Goal: Task Accomplishment & Management: Manage account settings

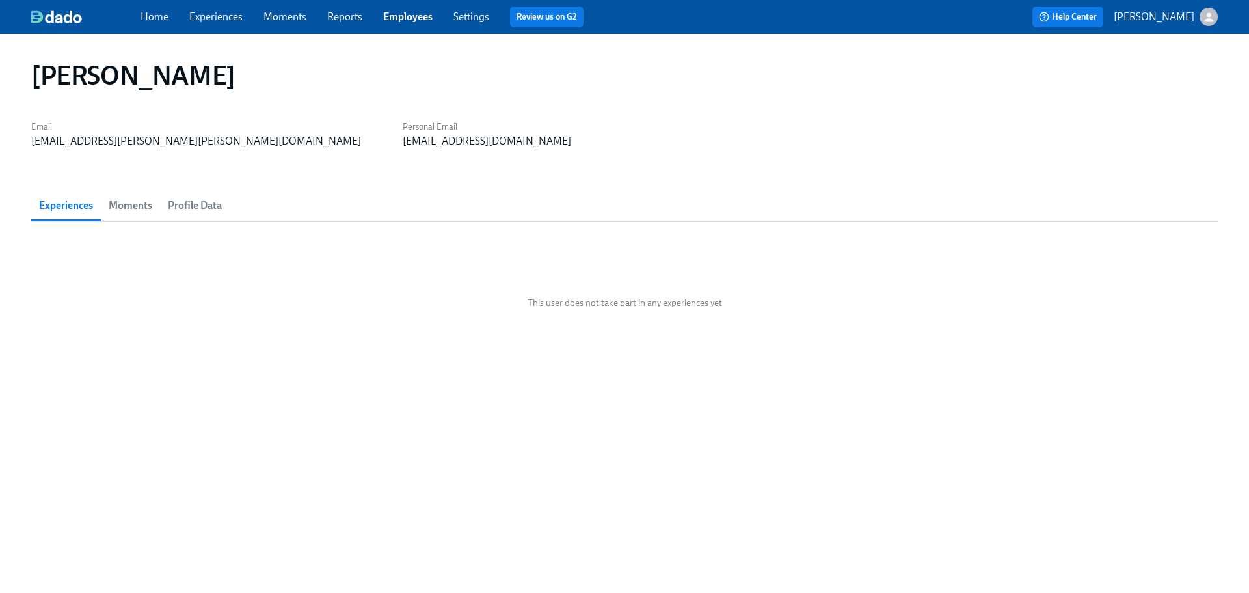
click at [401, 20] on link "Employees" at bounding box center [407, 16] width 49 height 12
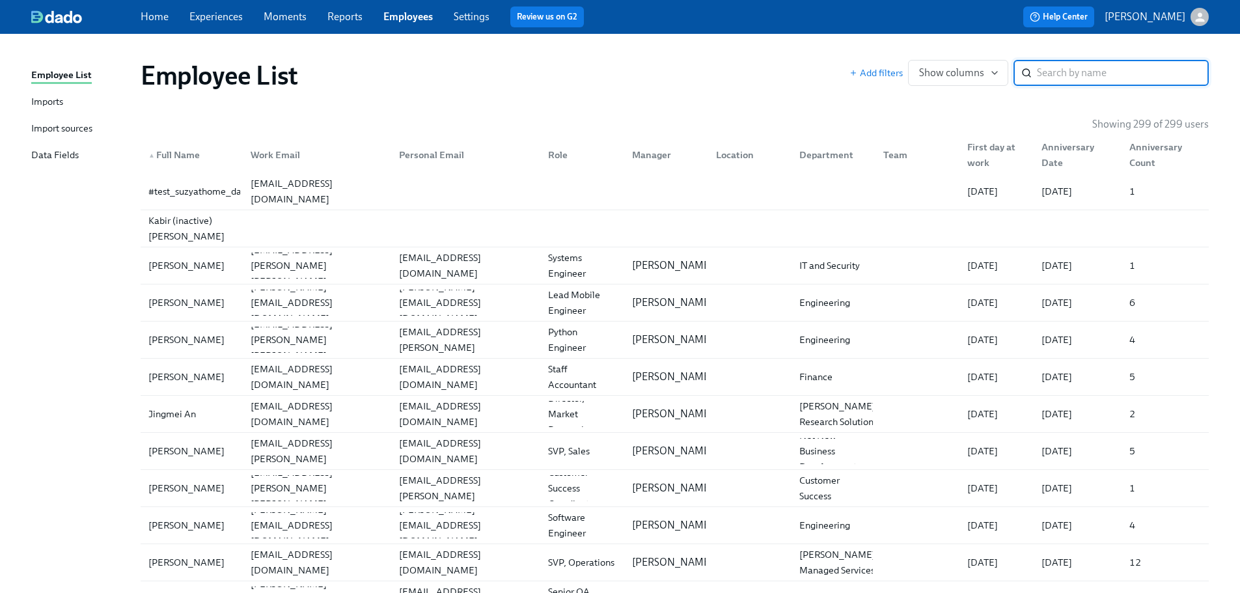
click at [1069, 62] on input "search" at bounding box center [1123, 73] width 172 height 26
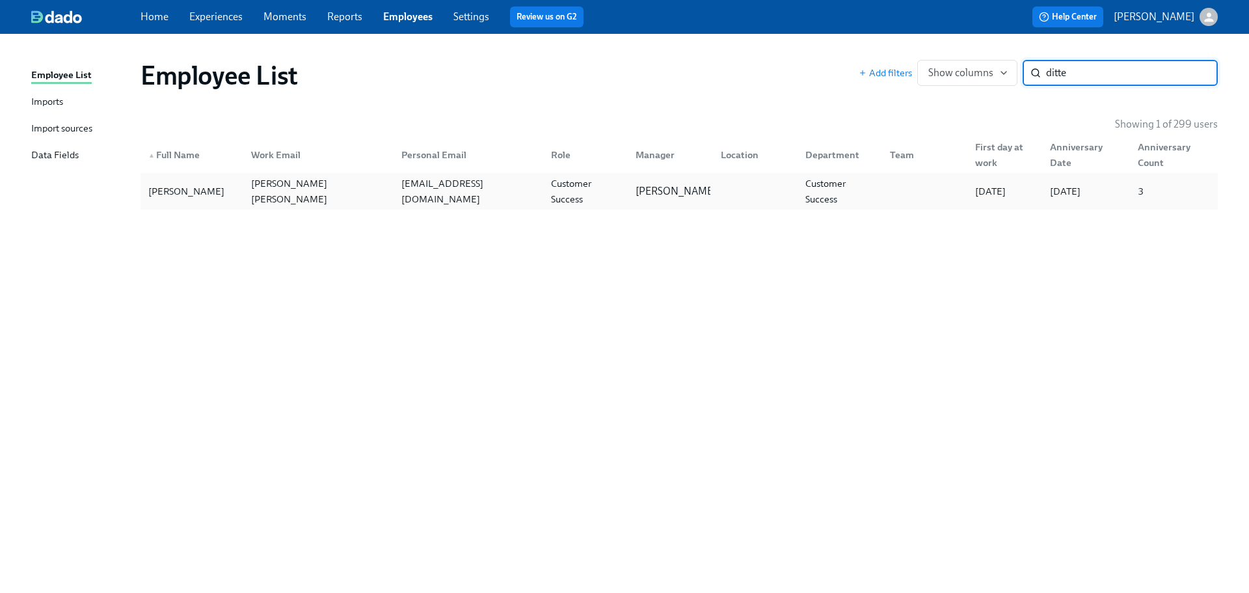
type input "ditte"
click at [183, 201] on div "[PERSON_NAME]" at bounding box center [192, 191] width 98 height 26
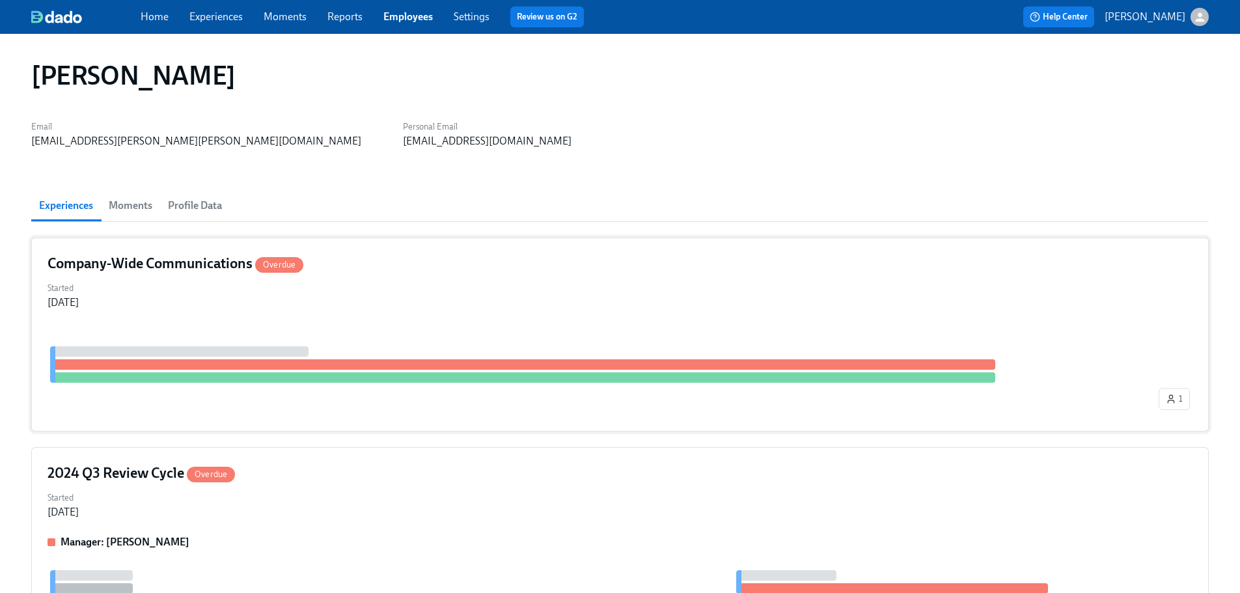
click at [394, 305] on div "Started [DATE]" at bounding box center [620, 294] width 1145 height 31
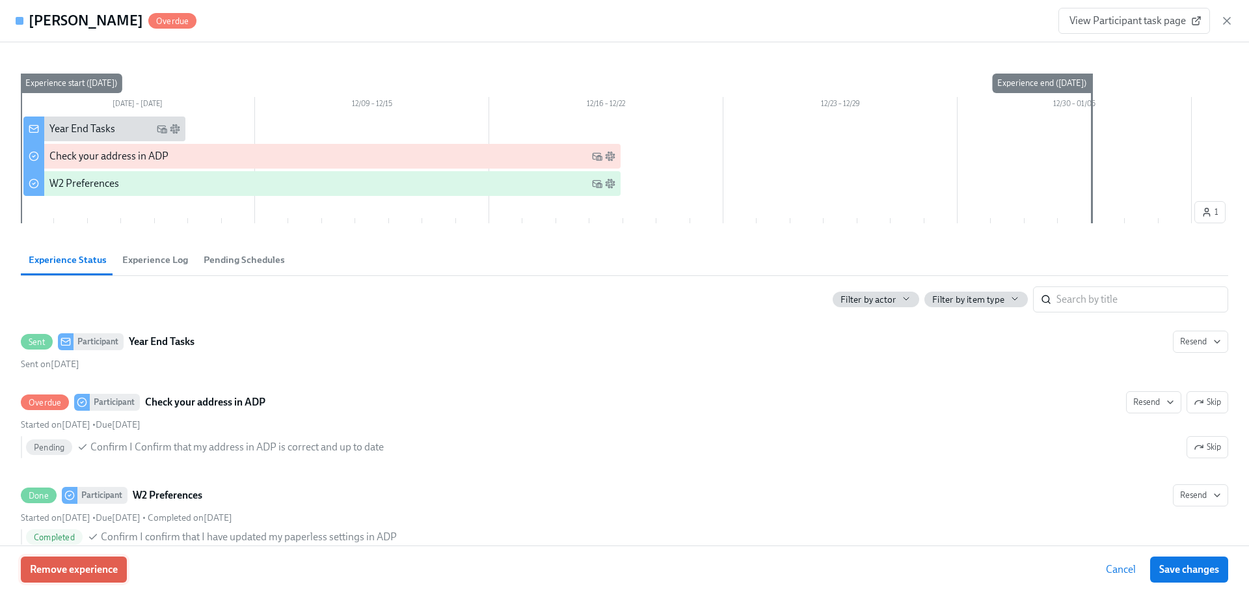
click at [120, 564] on button "Remove experience" at bounding box center [74, 569] width 106 height 26
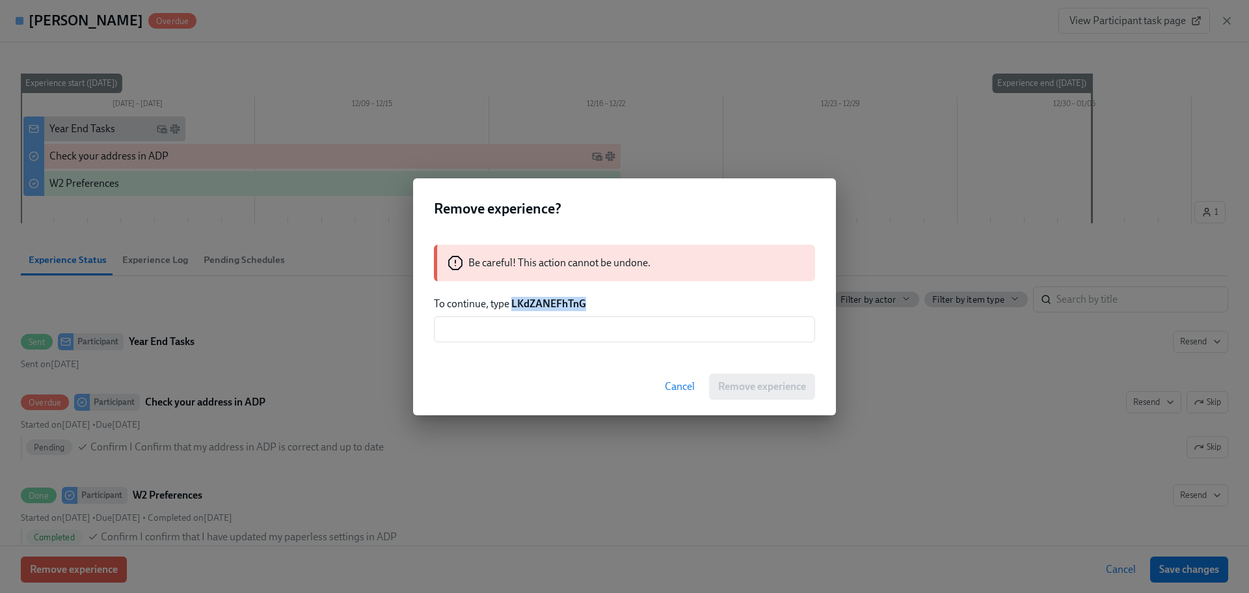
drag, startPoint x: 589, startPoint y: 301, endPoint x: 511, endPoint y: 290, distance: 78.2
click at [511, 290] on div "Be careful! This action cannot be undone. To continue, type LKdZANEFhTnG ​" at bounding box center [624, 293] width 423 height 129
copy strong "LKdZANEFhTnG"
click at [608, 331] on input "text" at bounding box center [624, 329] width 381 height 26
paste input "LKdZANEFhTnG"
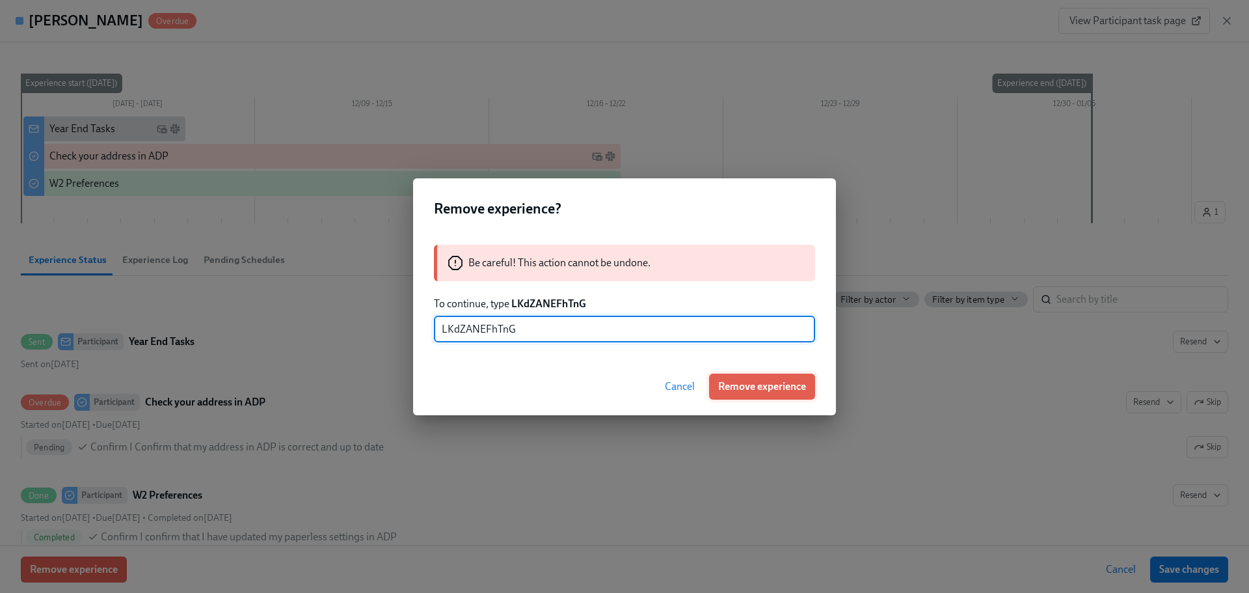
type input "LKdZANEFhTnG"
click at [745, 390] on span "Remove experience" at bounding box center [762, 386] width 88 height 13
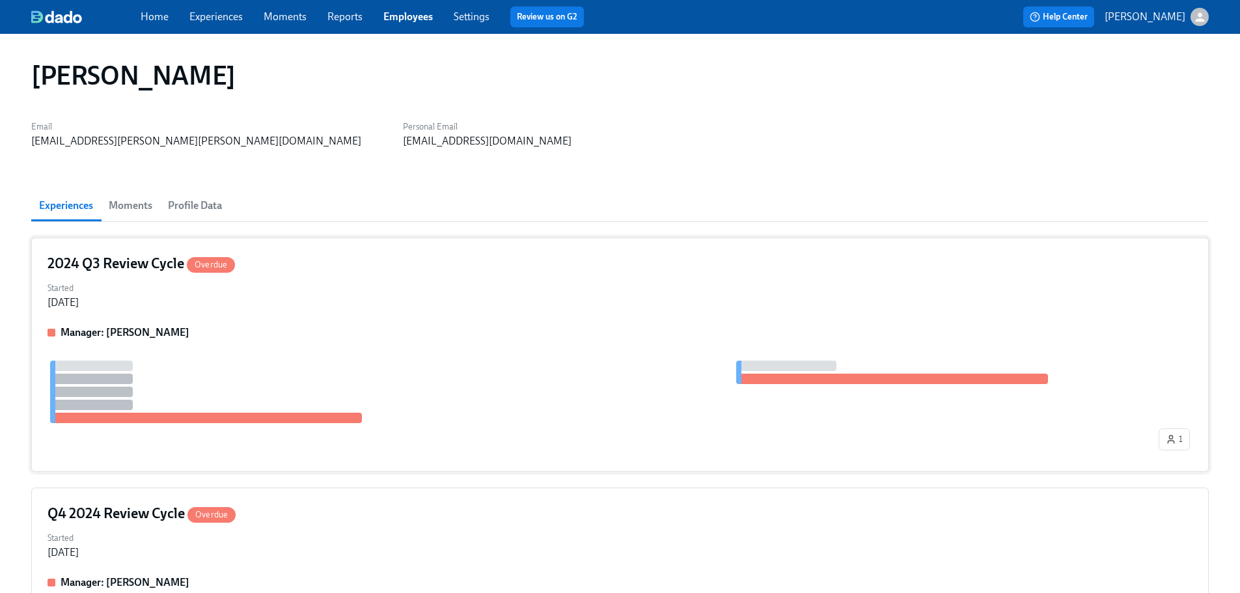
click at [346, 334] on div "Manager: [PERSON_NAME]" at bounding box center [620, 332] width 1145 height 14
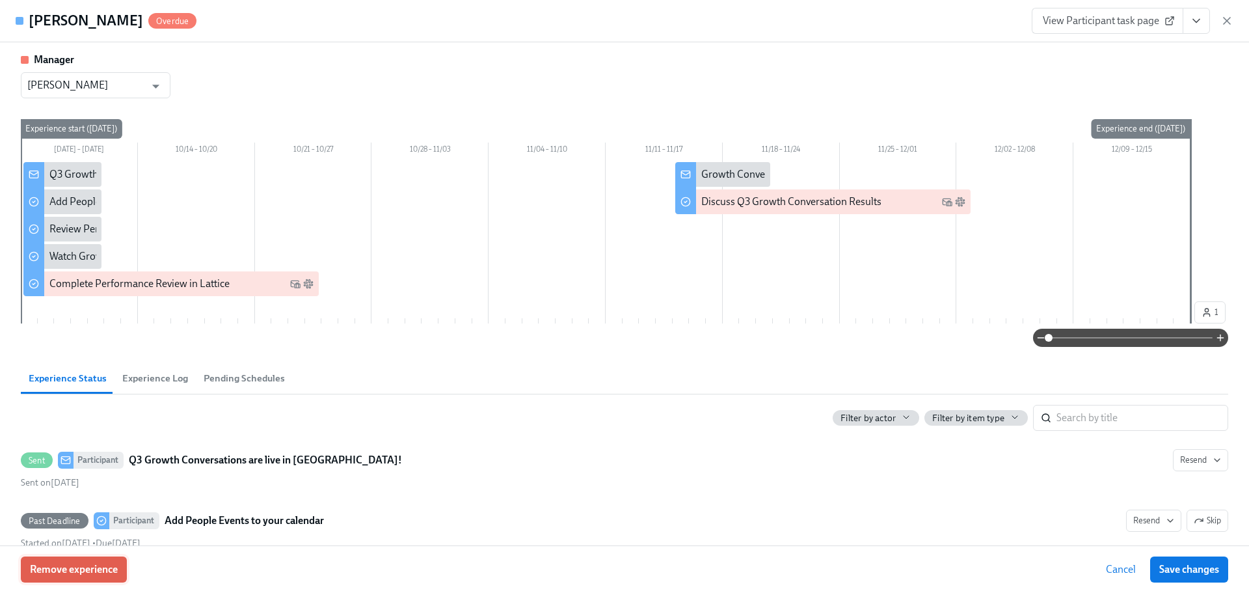
click at [94, 569] on span "Remove experience" at bounding box center [74, 569] width 88 height 13
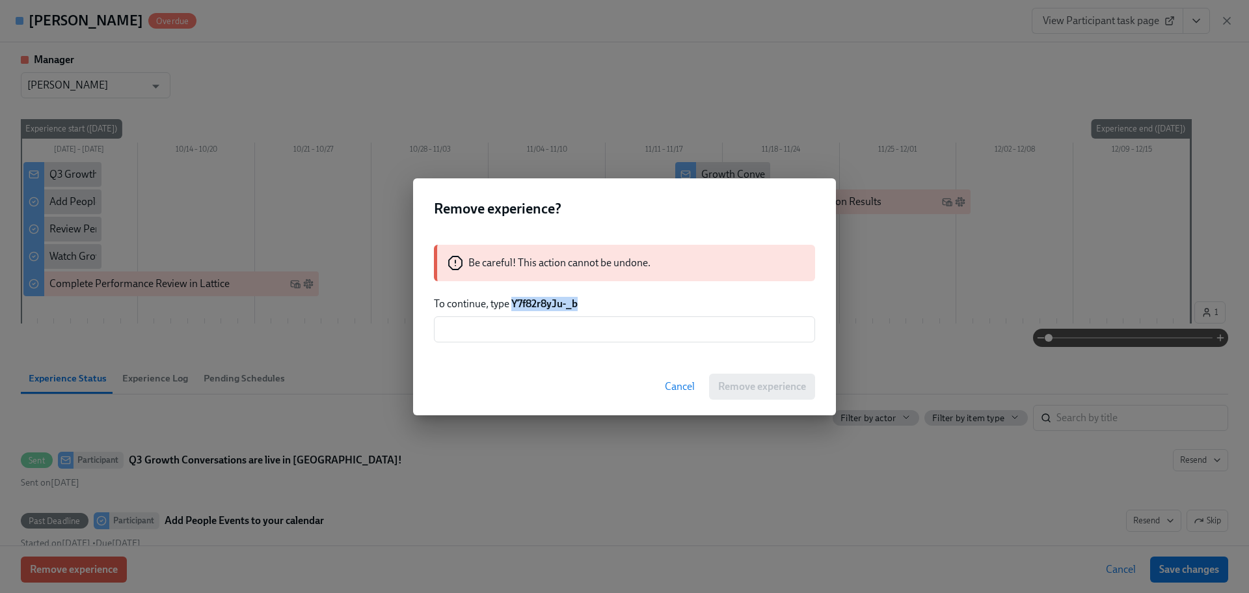
drag, startPoint x: 588, startPoint y: 303, endPoint x: 511, endPoint y: 297, distance: 77.0
click at [511, 297] on p "To continue, type Y7f82r8yJu-_b" at bounding box center [624, 304] width 381 height 14
copy strong "Y7f82r8yJu-_b"
click at [539, 329] on input "text" at bounding box center [624, 329] width 381 height 26
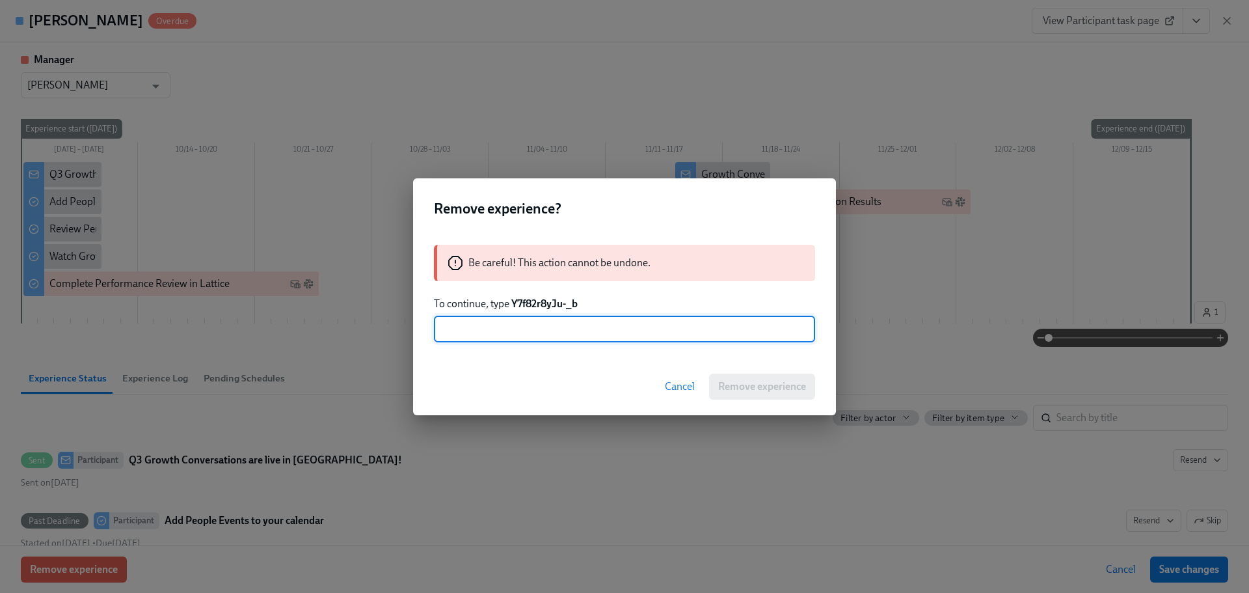
paste input "Y7f82r8yJu-_b"
type input "Y7f82r8yJu-_b"
click at [718, 366] on div "Cancel Remove experience" at bounding box center [624, 386] width 423 height 57
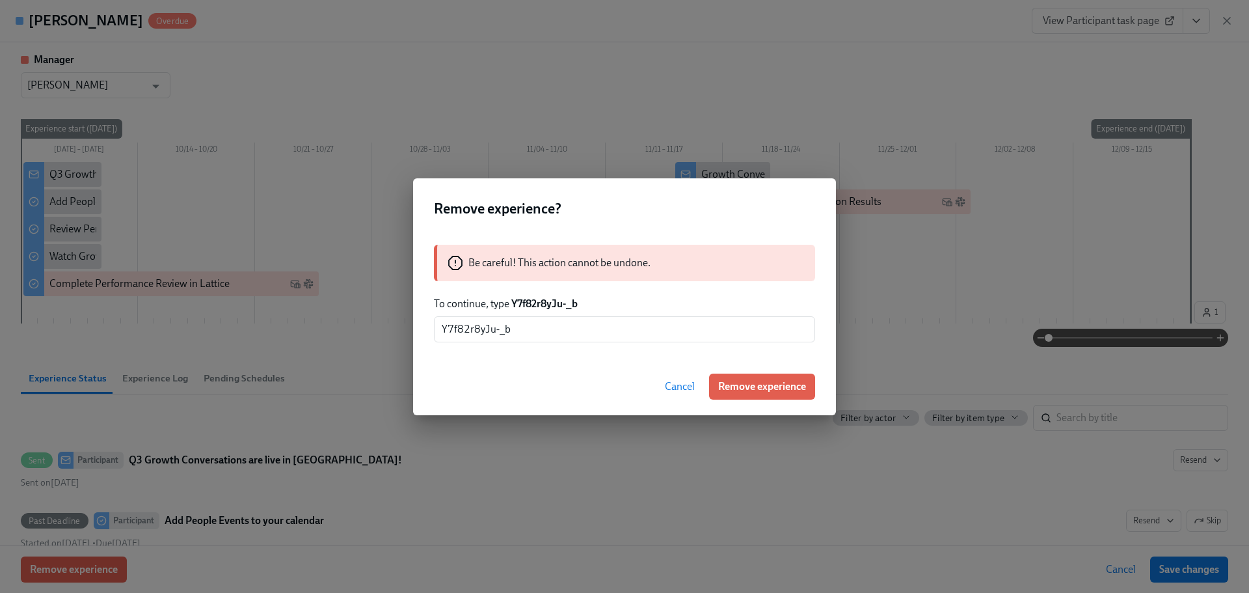
click at [758, 400] on div "Cancel Remove experience" at bounding box center [624, 386] width 423 height 57
click at [765, 374] on button "Remove experience" at bounding box center [762, 387] width 106 height 26
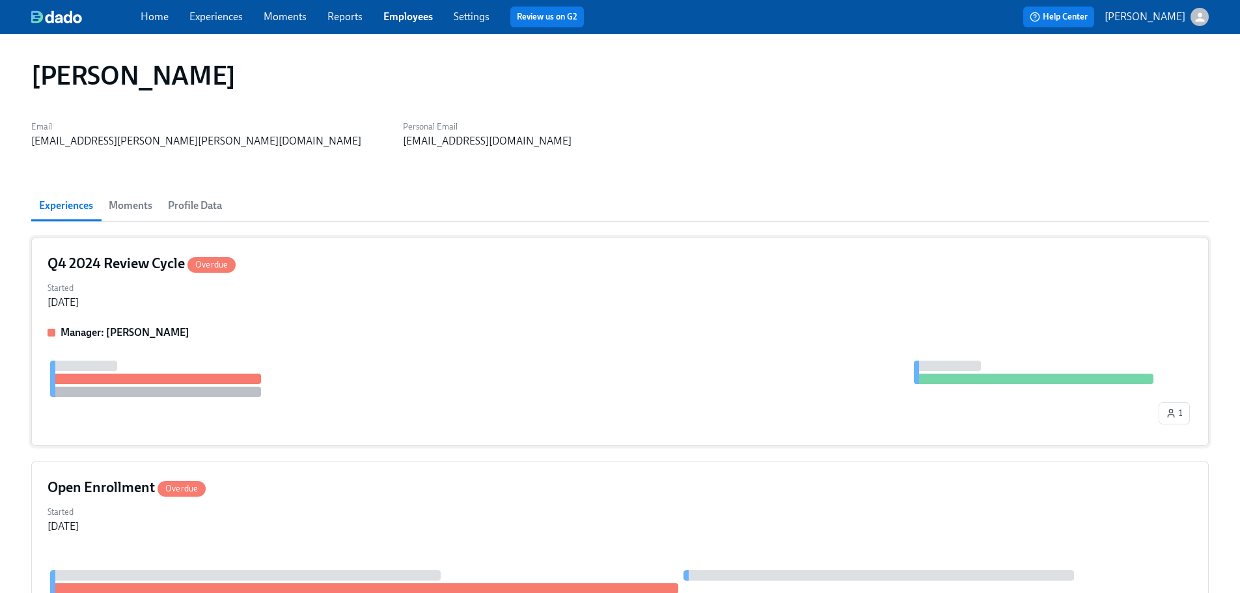
click at [293, 325] on div "Manager: [PERSON_NAME]" at bounding box center [620, 332] width 1145 height 14
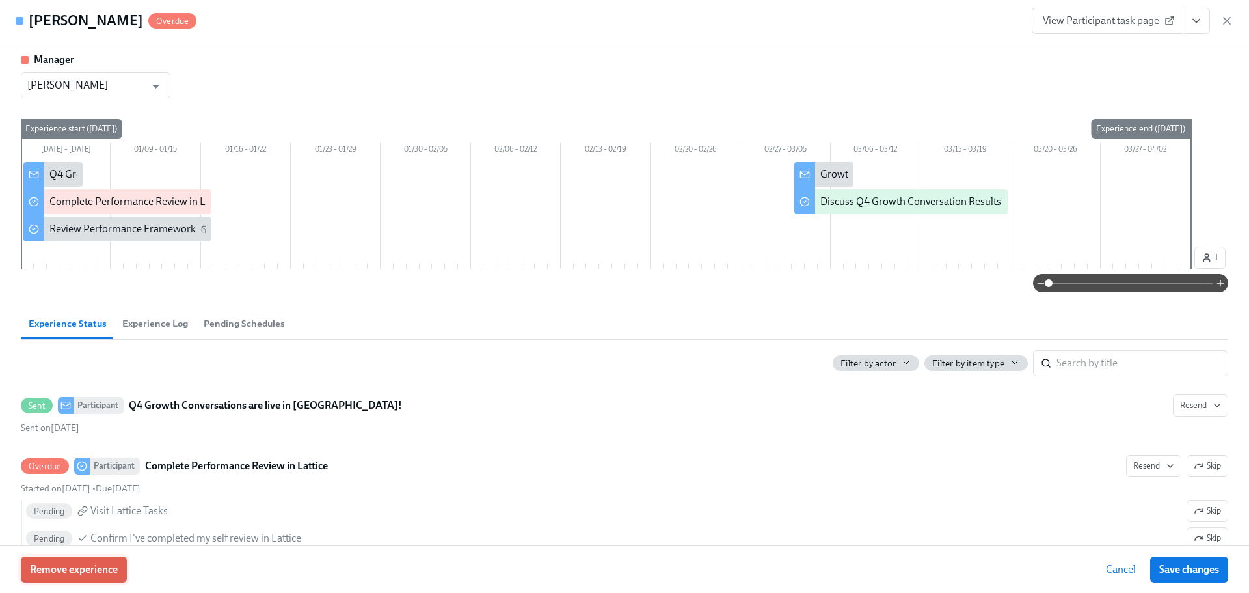
click at [102, 561] on button "Remove experience" at bounding box center [74, 569] width 106 height 26
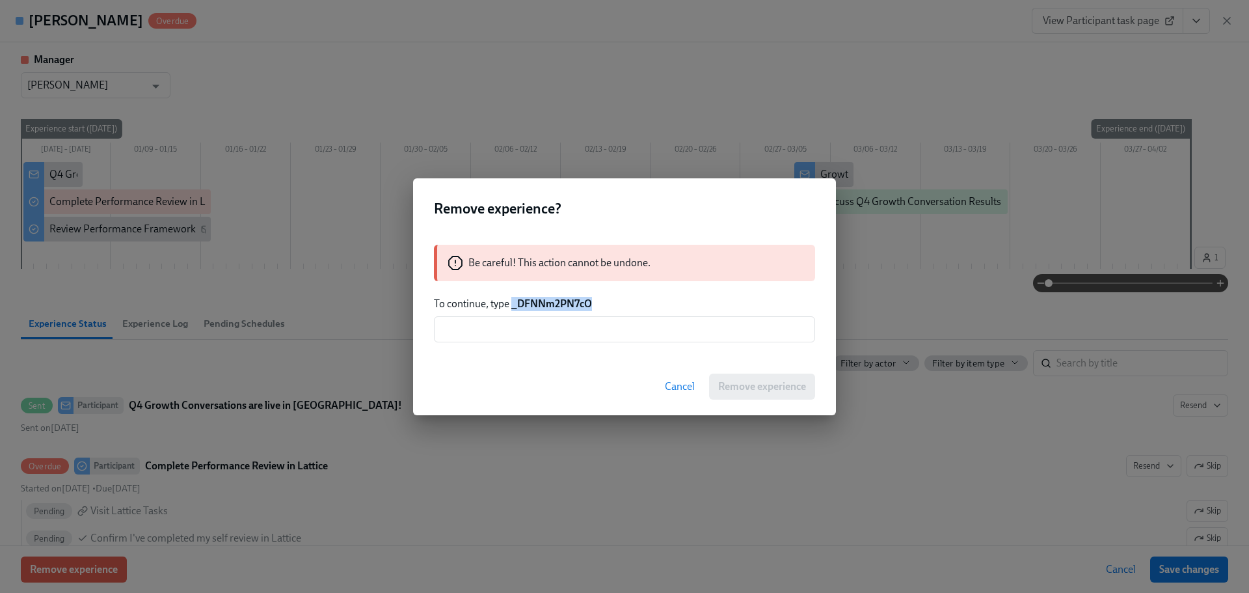
drag, startPoint x: 590, startPoint y: 303, endPoint x: 511, endPoint y: 297, distance: 78.9
click at [511, 297] on p "To continue, type _DFNNm2PN7cO" at bounding box center [624, 304] width 381 height 14
copy strong "_DFNNm2PN7cO"
click at [614, 348] on div "Be careful! This action cannot be undone. To continue, type _DFNNm2PN7cO ​" at bounding box center [624, 293] width 423 height 129
click at [612, 340] on input "text" at bounding box center [624, 329] width 381 height 26
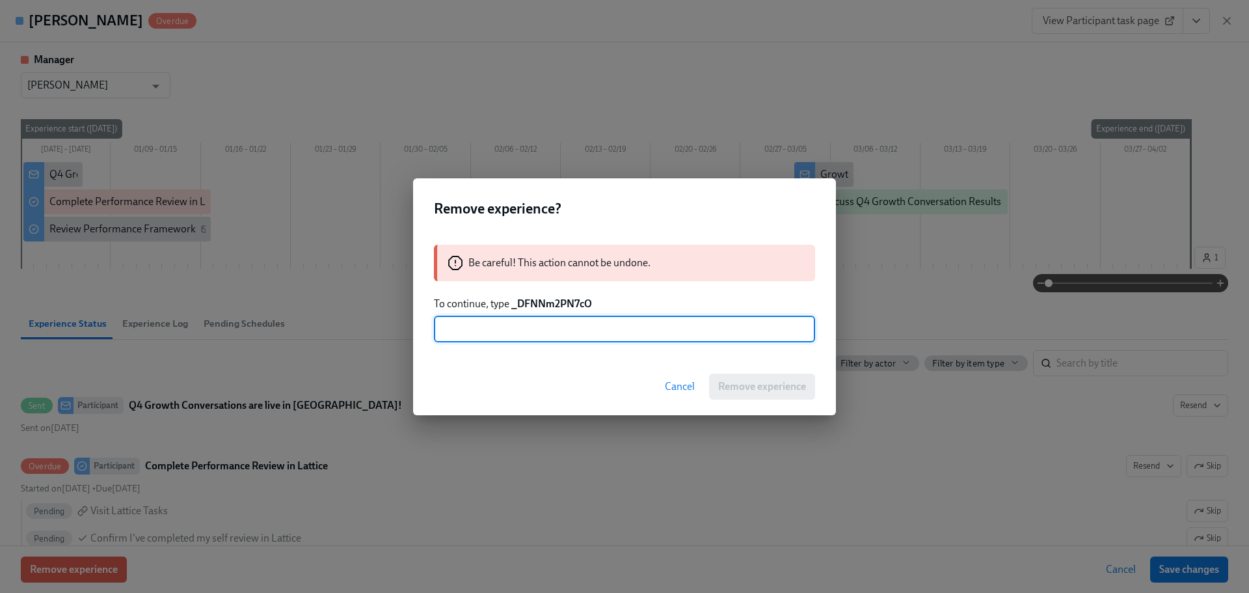
paste input "_DFNNm2PN7cO"
type input "_DFNNm2PN7cO"
click at [759, 387] on span "Remove experience" at bounding box center [762, 386] width 88 height 13
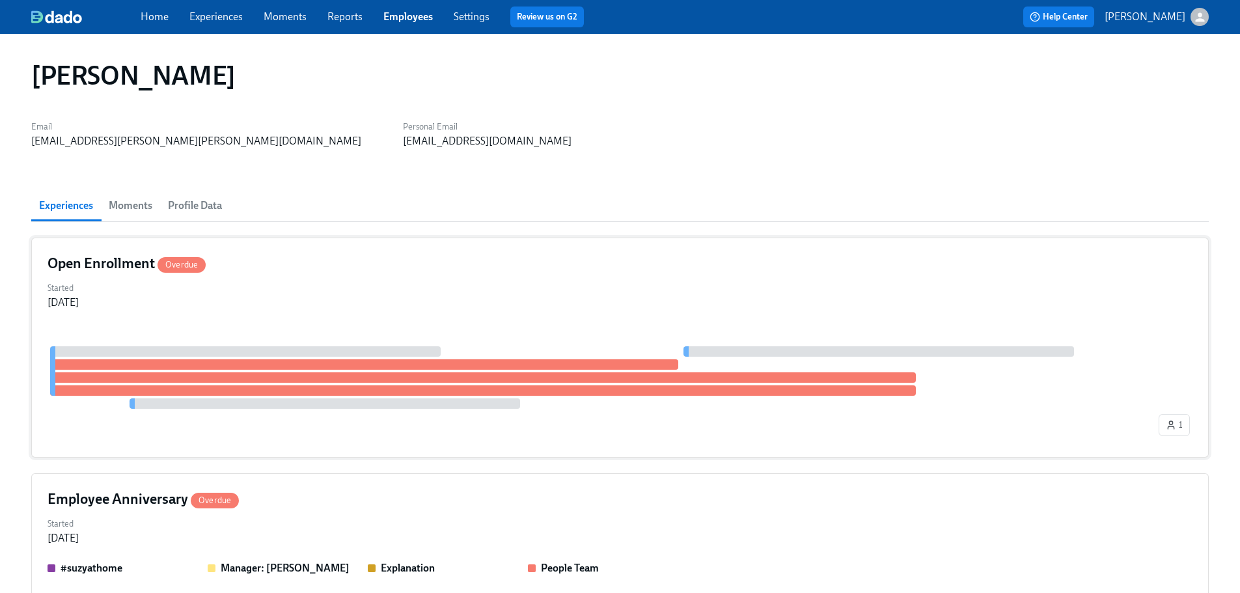
click at [353, 248] on div "Open Enrollment Overdue Started [DATE] 1" at bounding box center [619, 348] width 1177 height 220
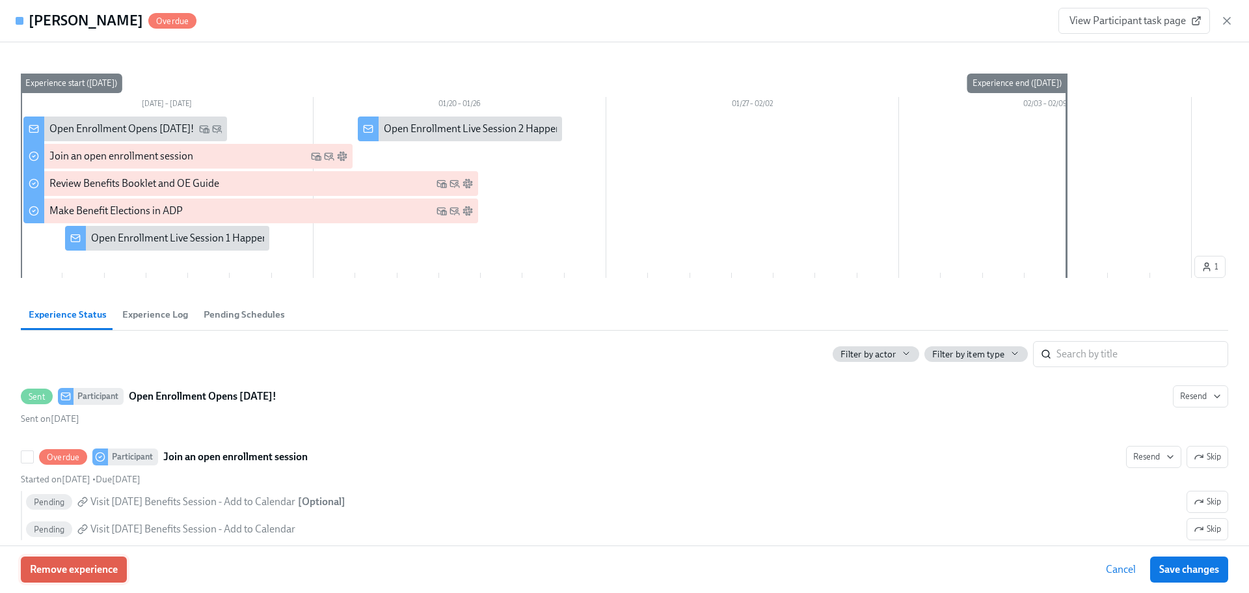
click at [120, 568] on button "Remove experience" at bounding box center [74, 569] width 106 height 26
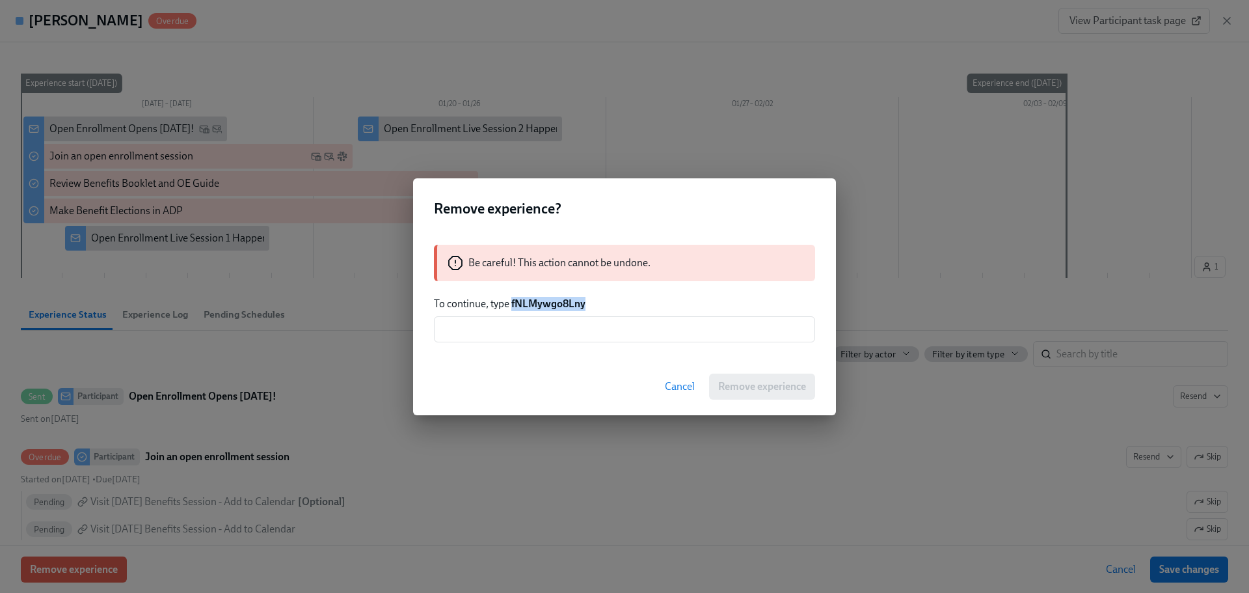
drag, startPoint x: 597, startPoint y: 308, endPoint x: 513, endPoint y: 298, distance: 85.2
click at [513, 298] on p "To continue, type fNLMywgo8Lny" at bounding box center [624, 304] width 381 height 14
copy strong "fNLMywgo8Lny"
drag, startPoint x: 567, startPoint y: 336, endPoint x: 624, endPoint y: 346, distance: 58.2
click at [567, 335] on input "text" at bounding box center [624, 329] width 381 height 26
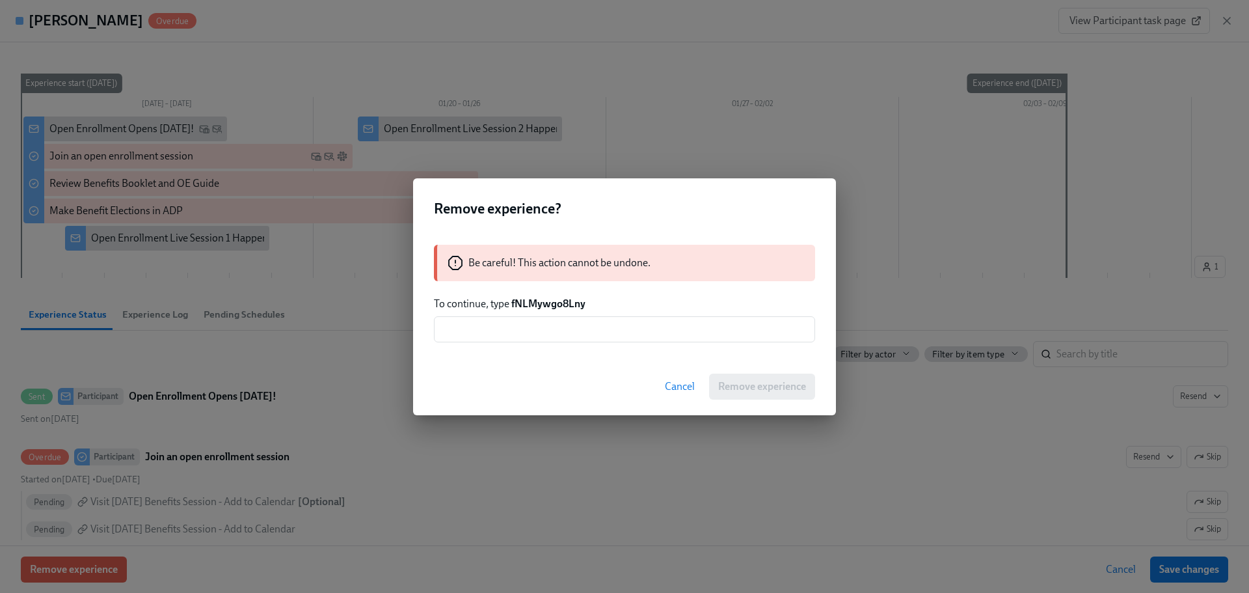
paste input "fNLMywgo8Lny"
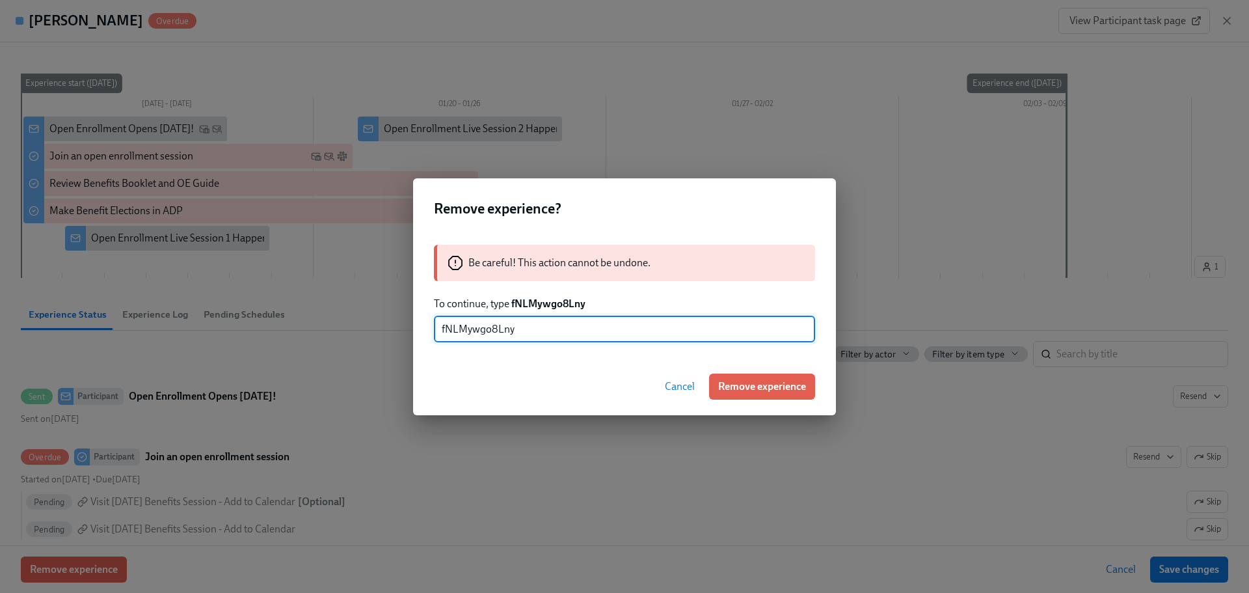
type input "fNLMywgo8Lny"
click at [733, 370] on div "Cancel Remove experience" at bounding box center [624, 386] width 423 height 57
click at [765, 387] on span "Remove experience" at bounding box center [762, 386] width 88 height 13
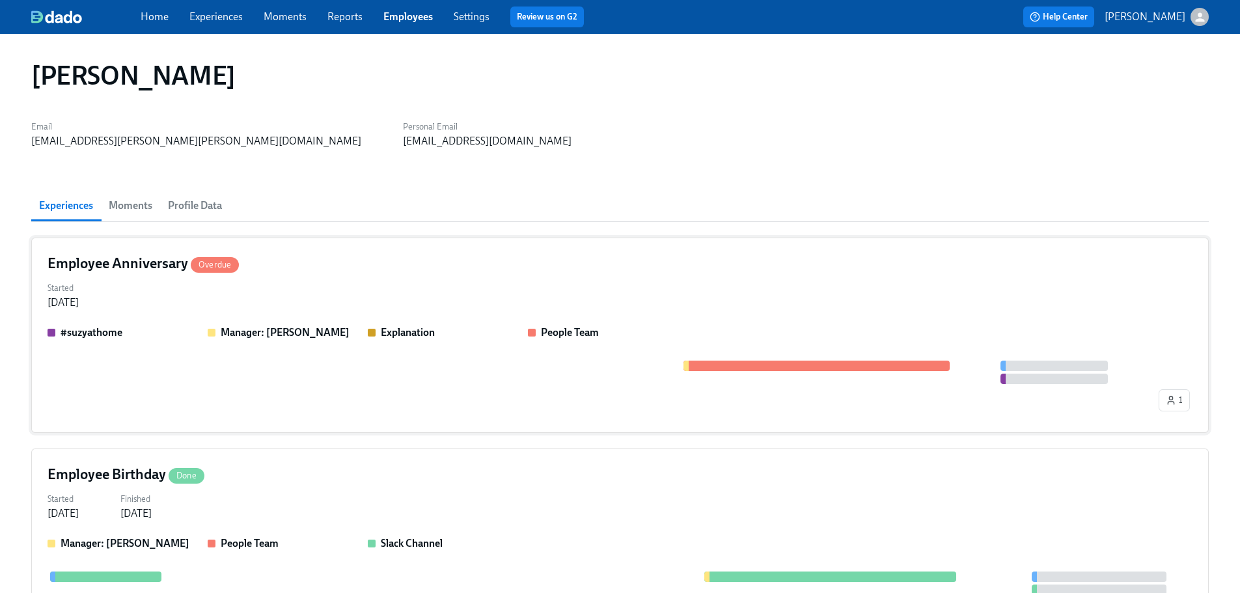
click at [299, 334] on strong "Manager: [PERSON_NAME]" at bounding box center [285, 332] width 129 height 12
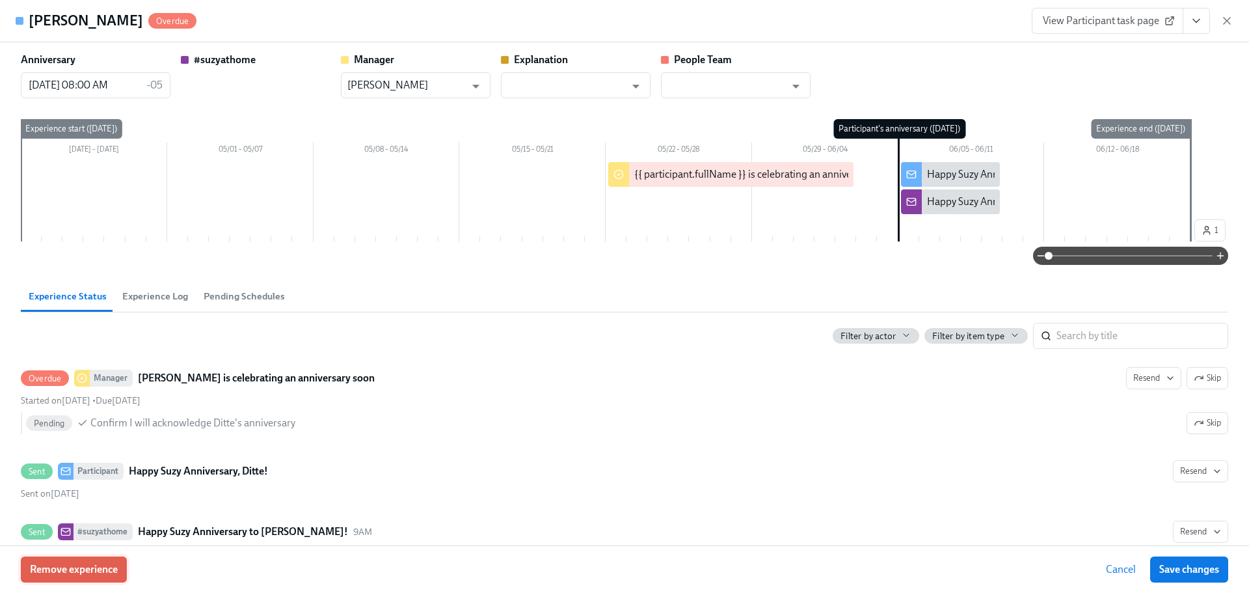
click at [117, 558] on button "Remove experience" at bounding box center [74, 569] width 106 height 26
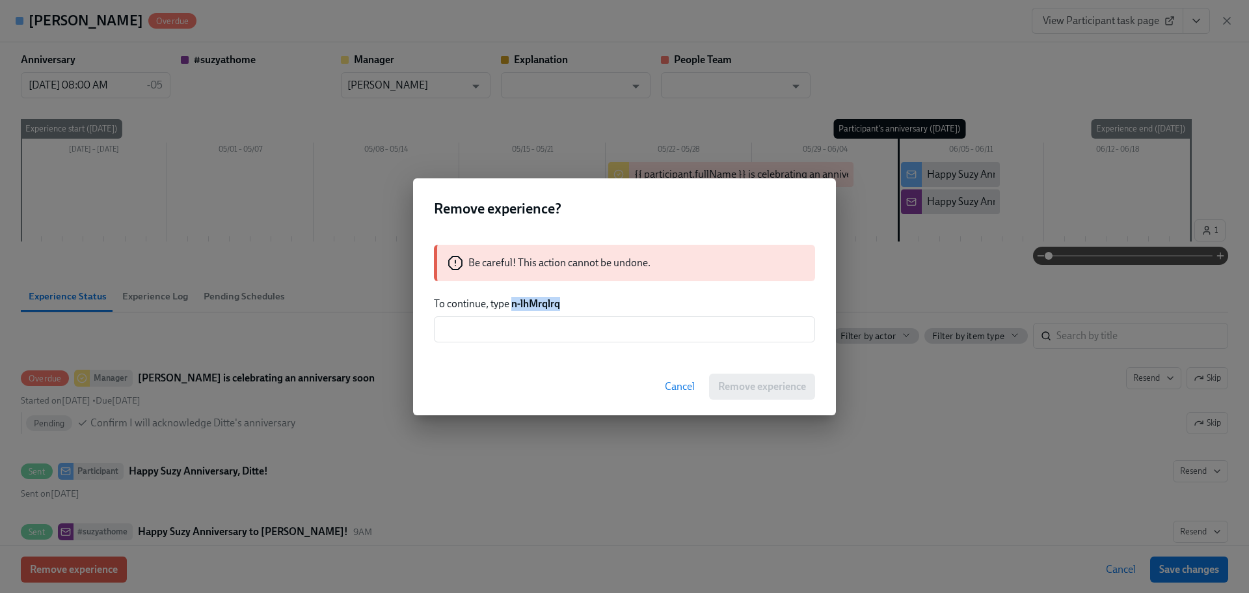
drag, startPoint x: 566, startPoint y: 303, endPoint x: 511, endPoint y: 302, distance: 55.3
click at [511, 302] on p "To continue, type n-lhMrqlrq" at bounding box center [624, 304] width 381 height 14
copy strong "n-lhMrqlrq"
click at [538, 329] on input "text" at bounding box center [624, 329] width 381 height 26
paste input "n-lhMrqlrq"
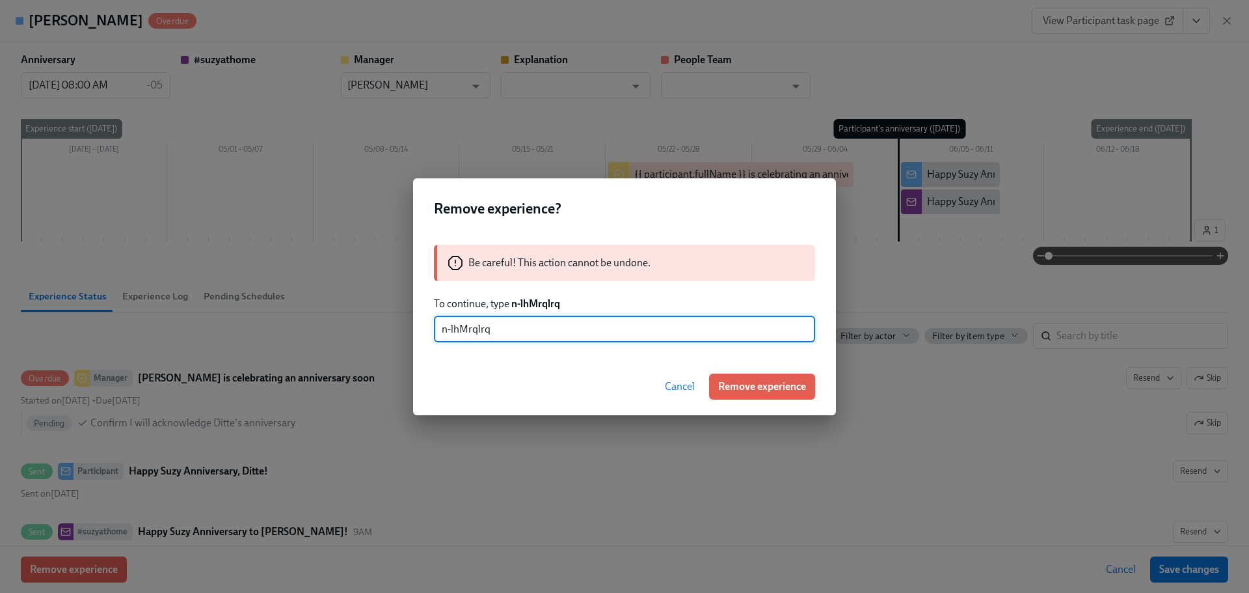
type input "n-lhMrqlrq"
click at [750, 366] on div "Cancel Remove experience" at bounding box center [624, 386] width 423 height 57
click at [753, 380] on button "Remove experience" at bounding box center [762, 387] width 106 height 26
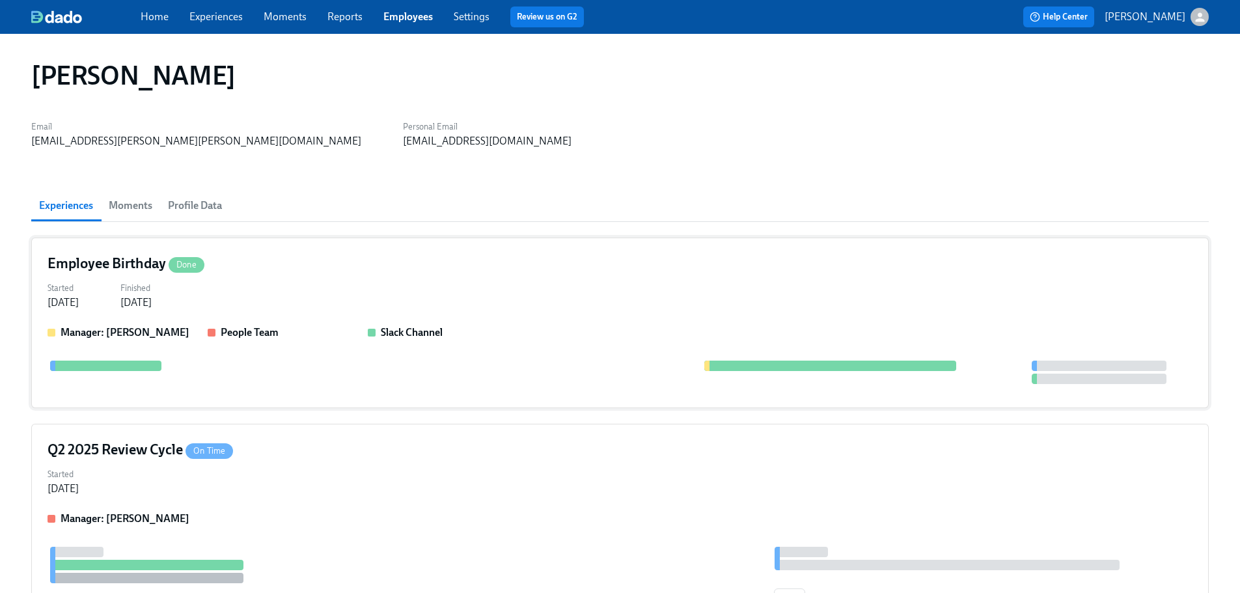
click at [301, 280] on div "Started [DATE] Finished [DATE]" at bounding box center [620, 294] width 1145 height 31
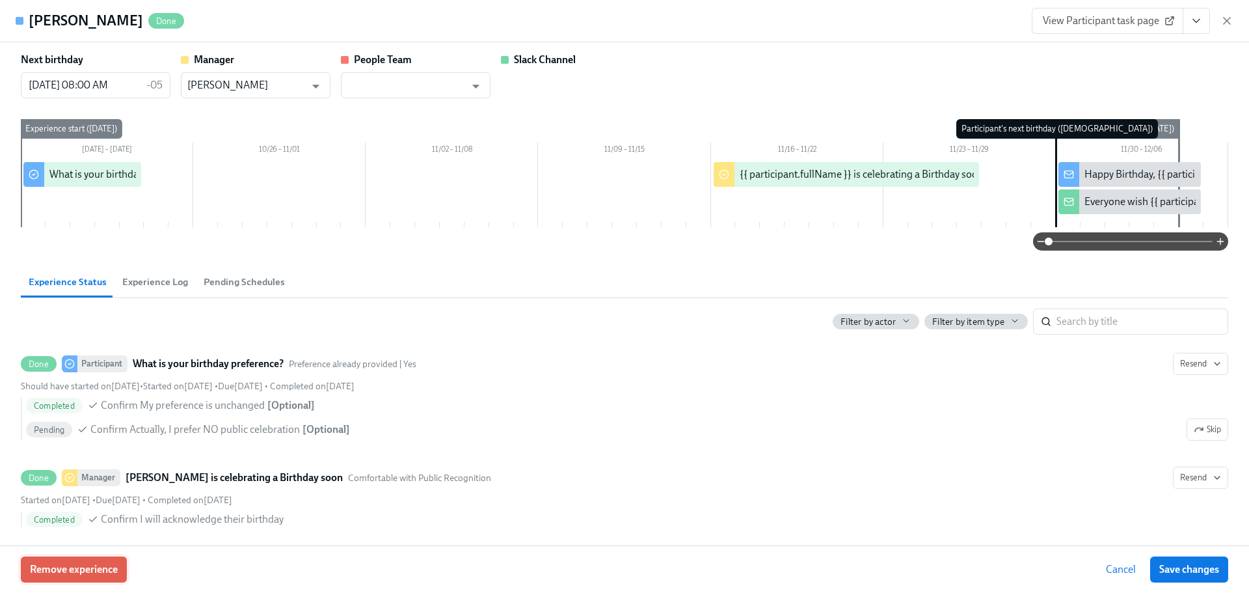
click at [88, 568] on span "Remove experience" at bounding box center [74, 569] width 88 height 13
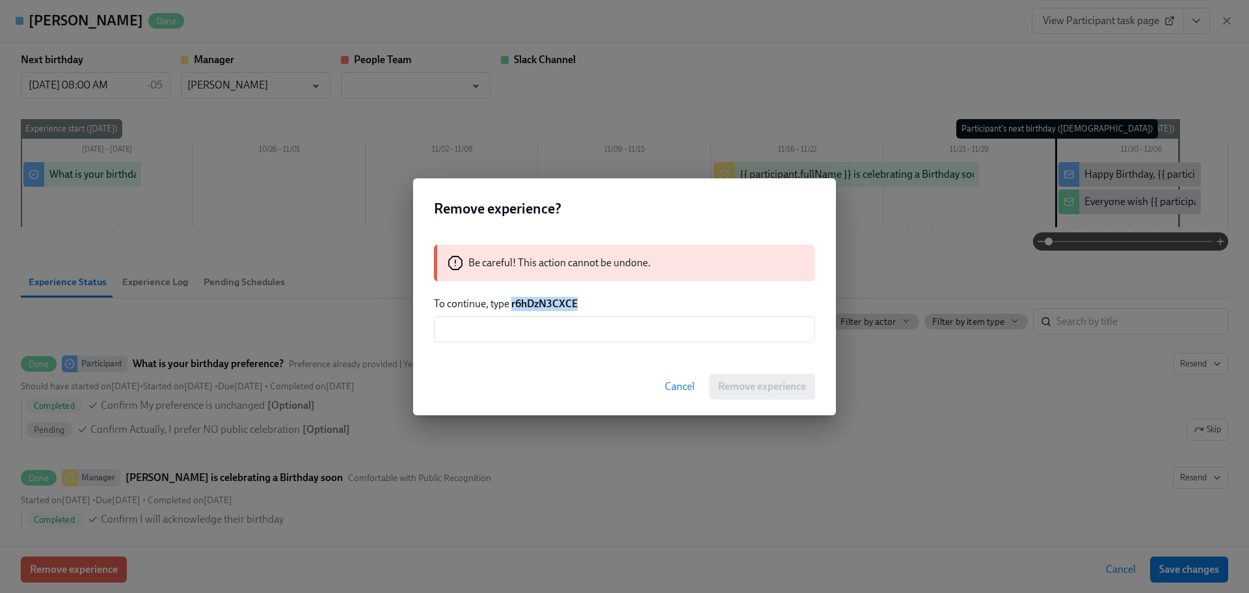
drag, startPoint x: 570, startPoint y: 305, endPoint x: 511, endPoint y: 299, distance: 59.5
click at [511, 299] on p "To continue, type r6hDzN3CXCE" at bounding box center [624, 304] width 381 height 14
click at [536, 338] on input "text" at bounding box center [624, 329] width 381 height 26
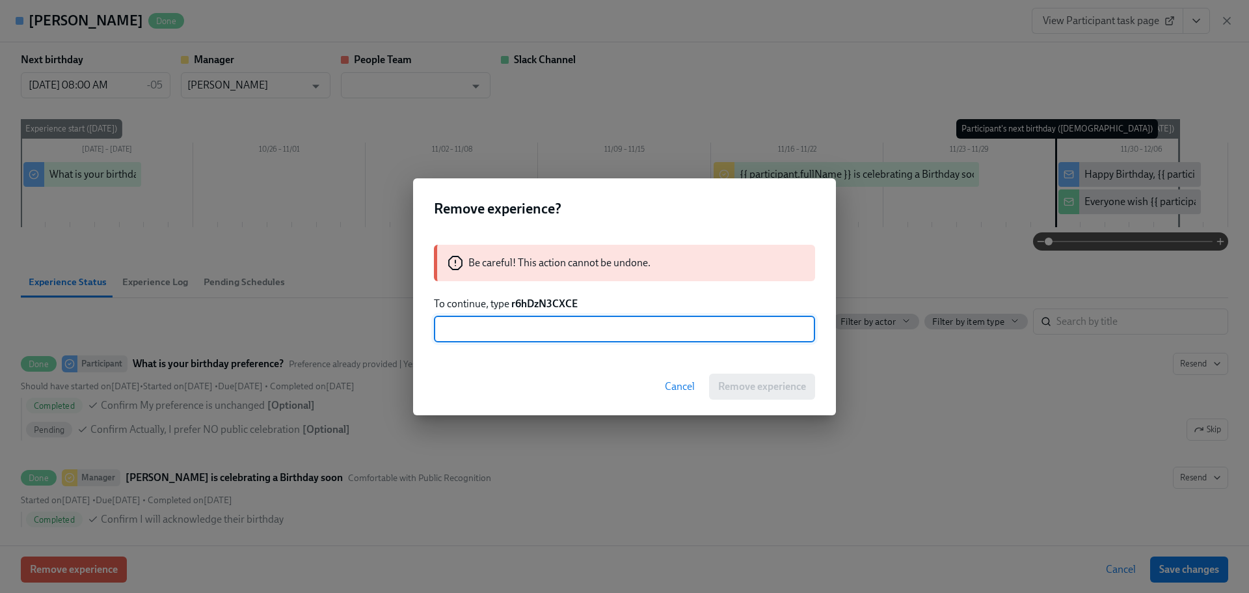
paste input "r6hDzN3CXCE"
type input "r6hDzN3CXCE"
click at [743, 388] on span "Remove experience" at bounding box center [762, 386] width 88 height 13
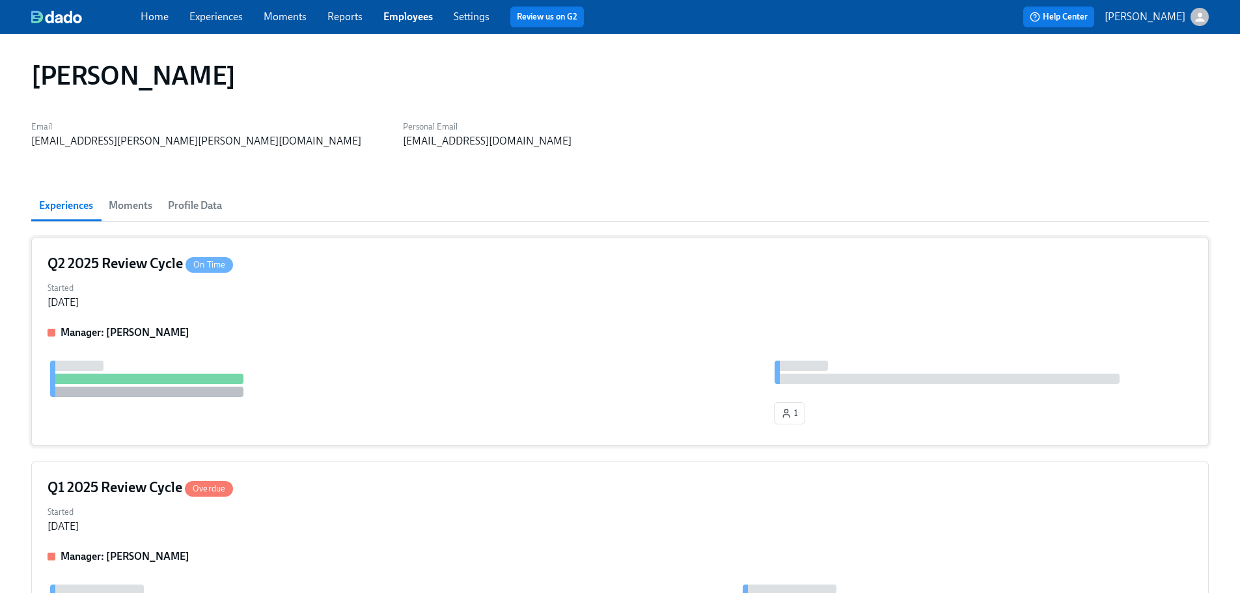
click at [380, 353] on div "Manager: [PERSON_NAME] 1" at bounding box center [620, 377] width 1145 height 104
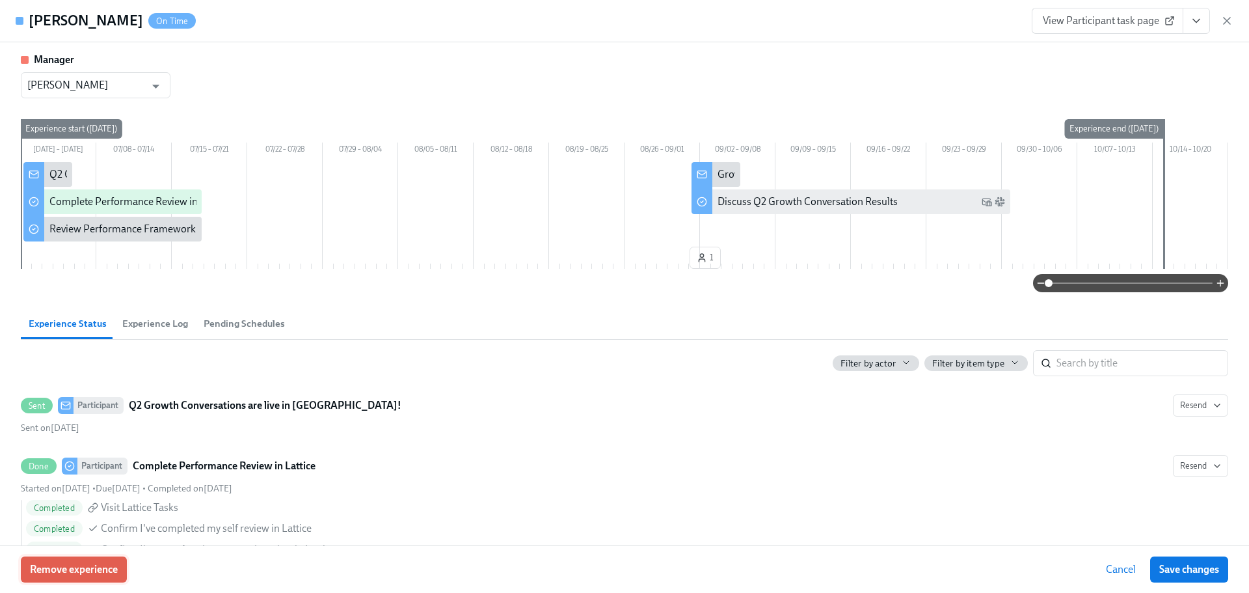
click at [118, 564] on span "Remove experience" at bounding box center [74, 569] width 88 height 13
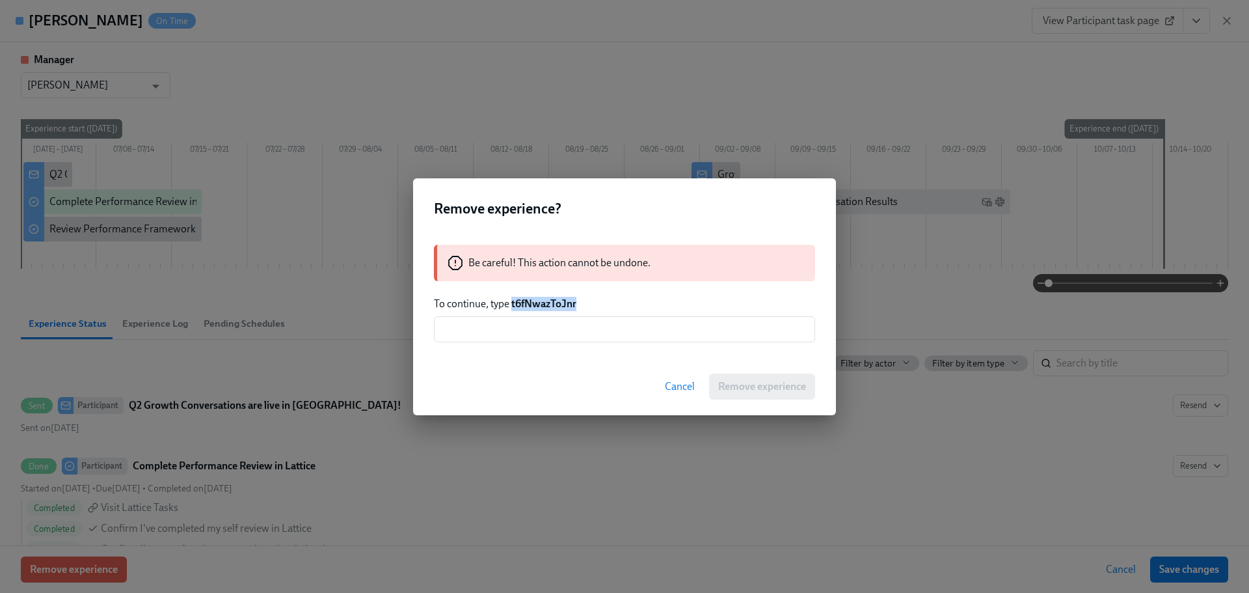
drag, startPoint x: 582, startPoint y: 302, endPoint x: 513, endPoint y: 301, distance: 69.0
click at [513, 301] on p "To continue, type t6fNwazToJnr" at bounding box center [624, 304] width 381 height 14
copy strong "t6fNwazToJnr"
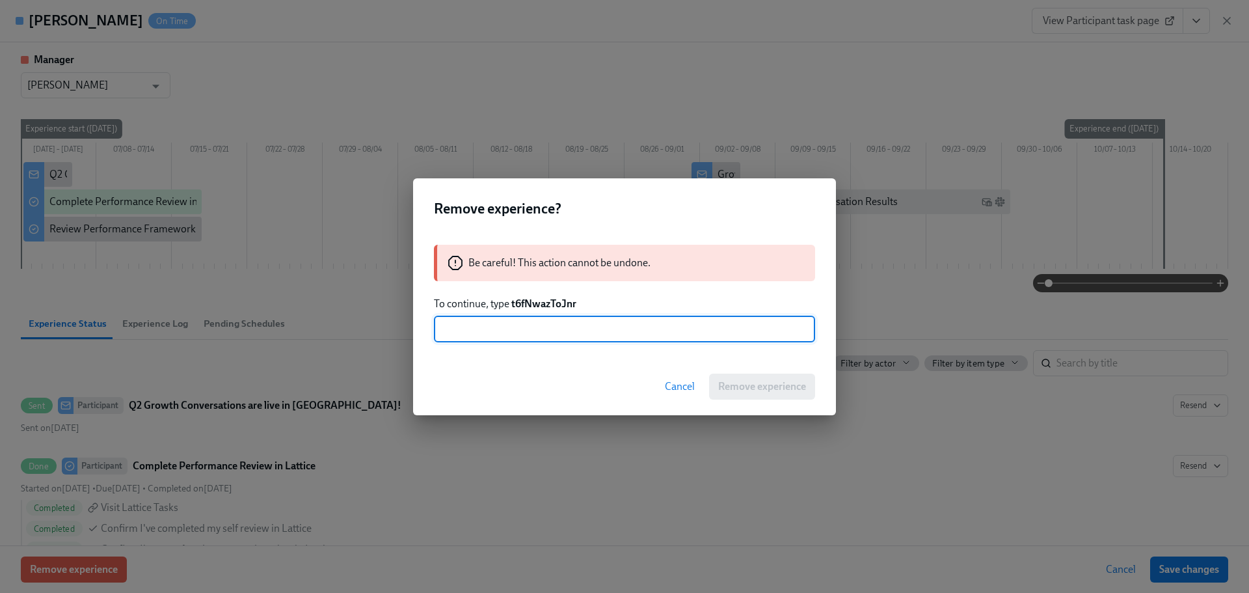
click at [558, 325] on input "text" at bounding box center [624, 329] width 381 height 26
paste input "t6fNwazToJnr"
type input "t6fNwazToJnr"
click at [758, 386] on span "Remove experience" at bounding box center [762, 386] width 88 height 13
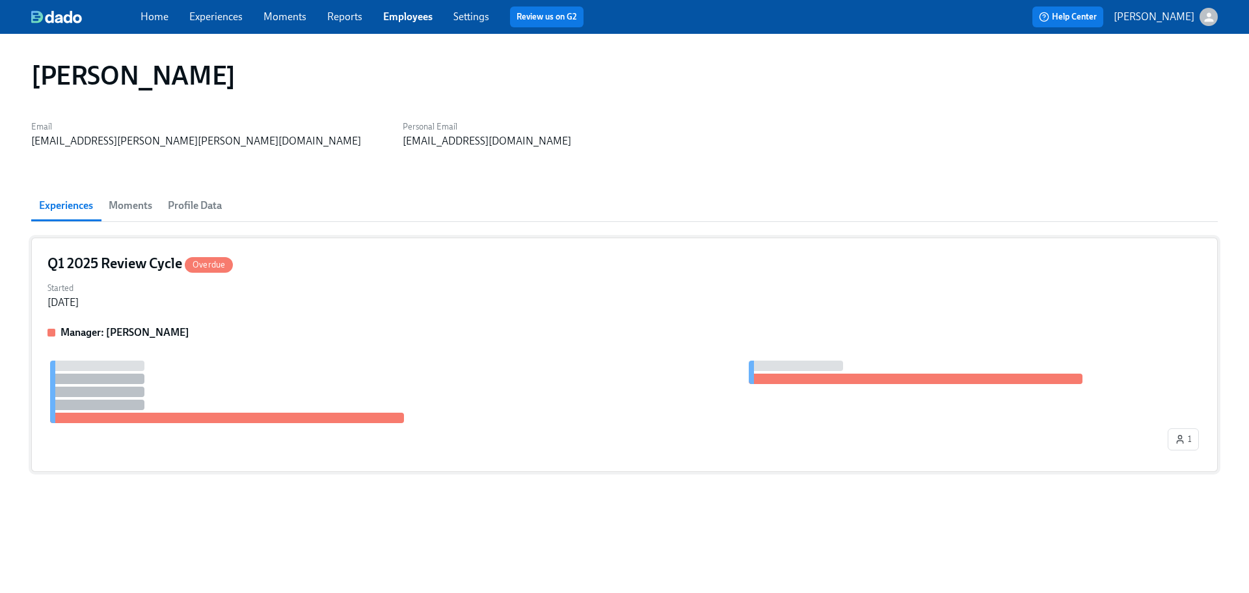
click at [362, 303] on div "Started [DATE]" at bounding box center [625, 294] width 1154 height 31
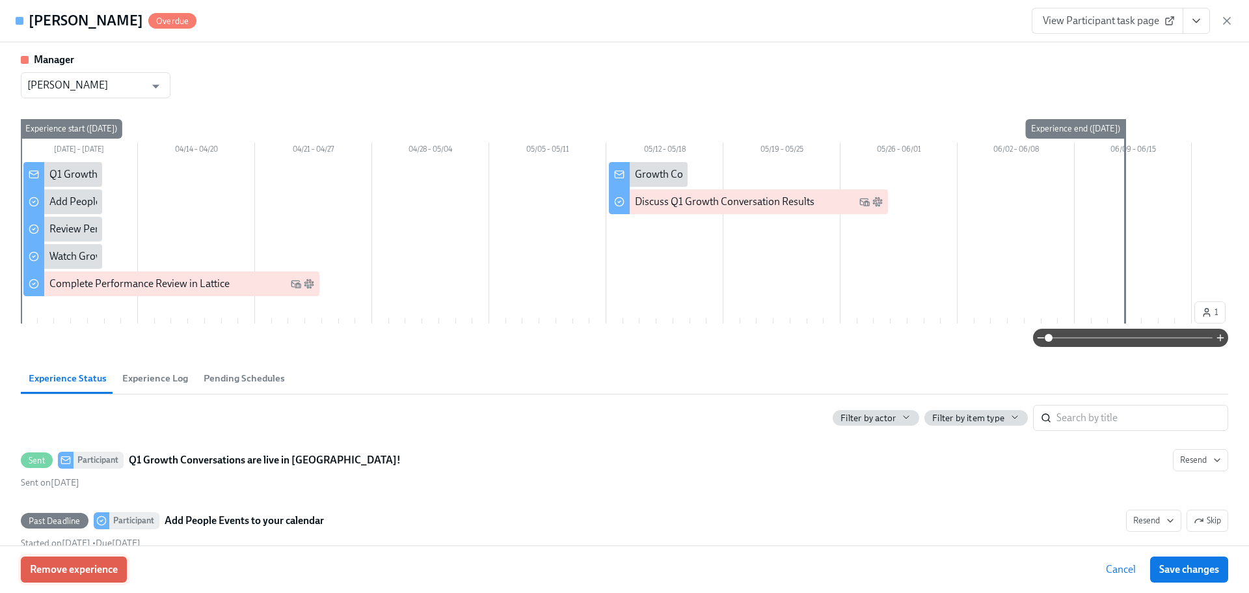
click at [98, 569] on span "Remove experience" at bounding box center [74, 569] width 88 height 13
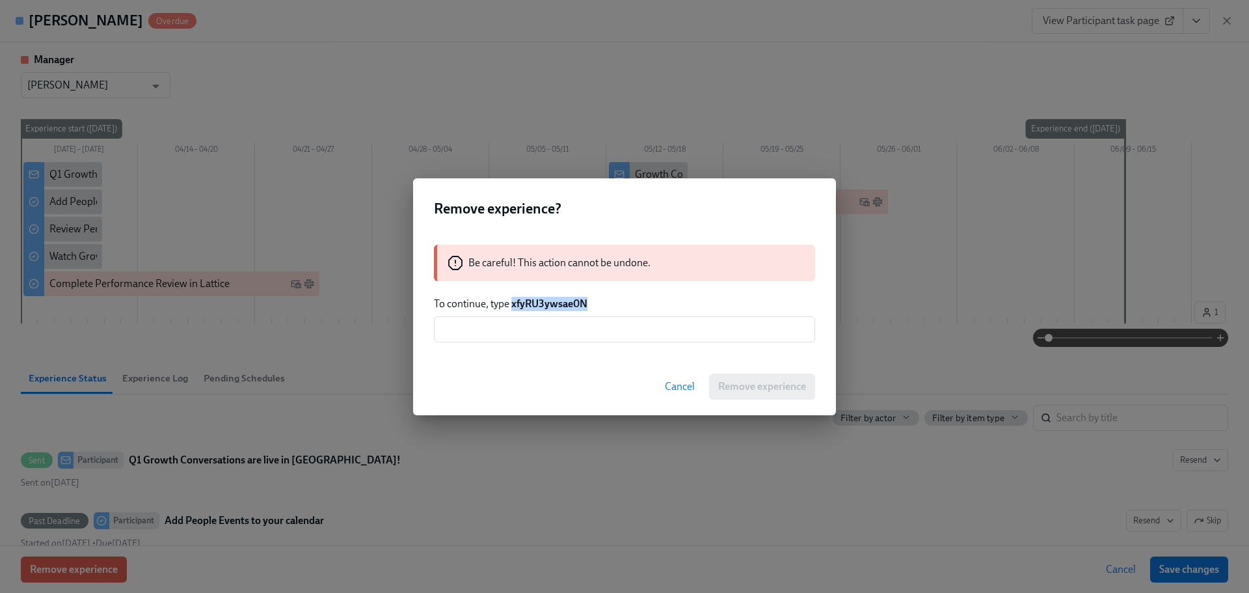
drag, startPoint x: 592, startPoint y: 305, endPoint x: 513, endPoint y: 292, distance: 79.9
click at [513, 292] on div "Be careful! This action cannot be undone. To continue, type xfyRU3ywsae0N ​" at bounding box center [624, 293] width 423 height 129
copy strong "xfyRU3ywsae0N"
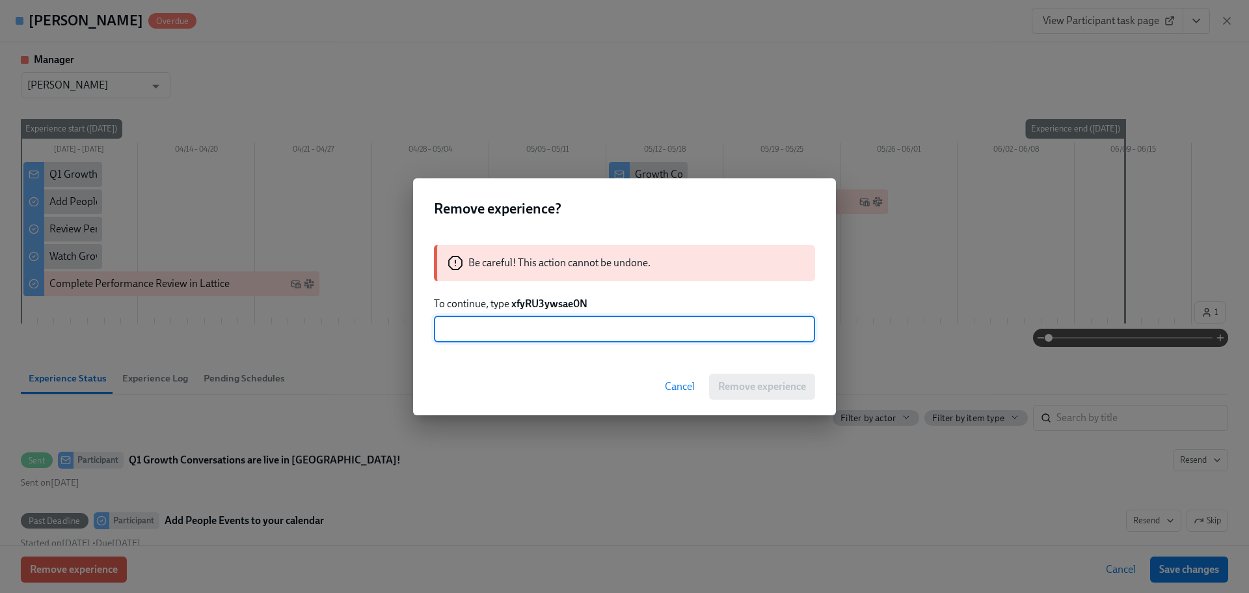
click at [566, 331] on input "text" at bounding box center [624, 329] width 381 height 26
paste input "xfyRU3ywsae0N"
type input "xfyRU3ywsae0N"
click at [777, 378] on button "Remove experience" at bounding box center [762, 387] width 106 height 26
